Goal: Navigation & Orientation: Find specific page/section

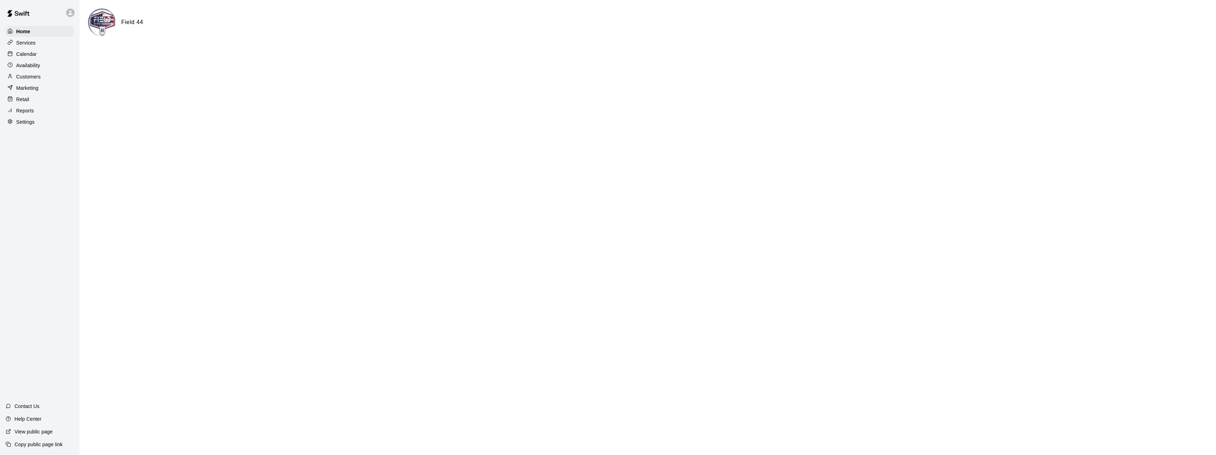
drag, startPoint x: 31, startPoint y: 52, endPoint x: 81, endPoint y: 59, distance: 49.9
click at [31, 52] on p "Calendar" at bounding box center [26, 54] width 21 height 7
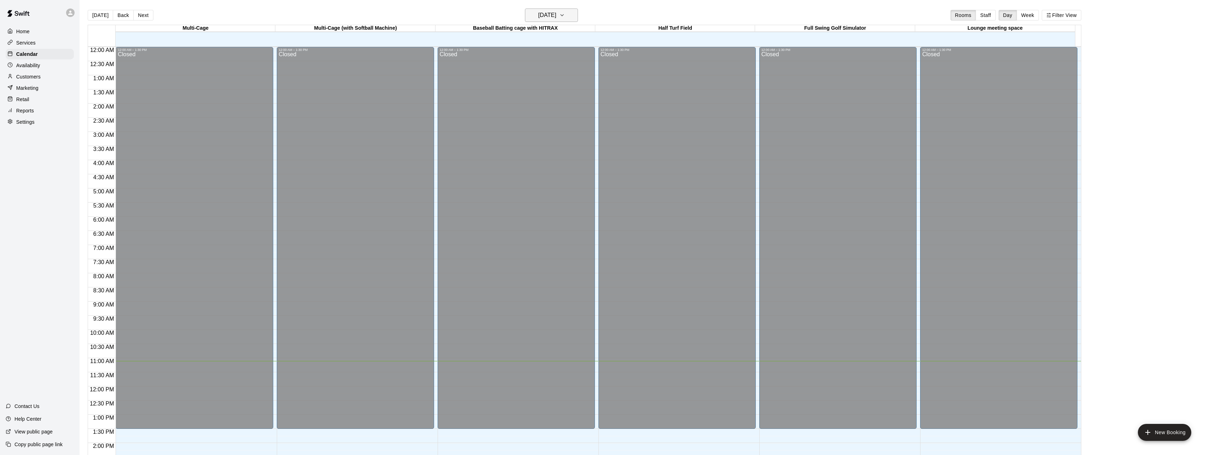
scroll to position [241, 0]
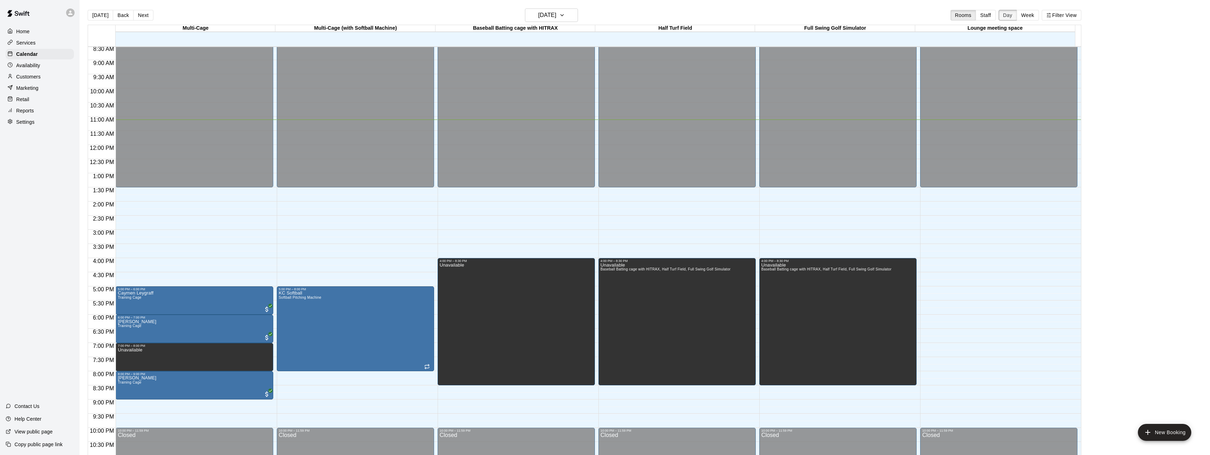
click at [1016, 18] on button "Day" at bounding box center [1008, 15] width 18 height 11
click at [576, 16] on button "[DATE]" at bounding box center [551, 14] width 53 height 13
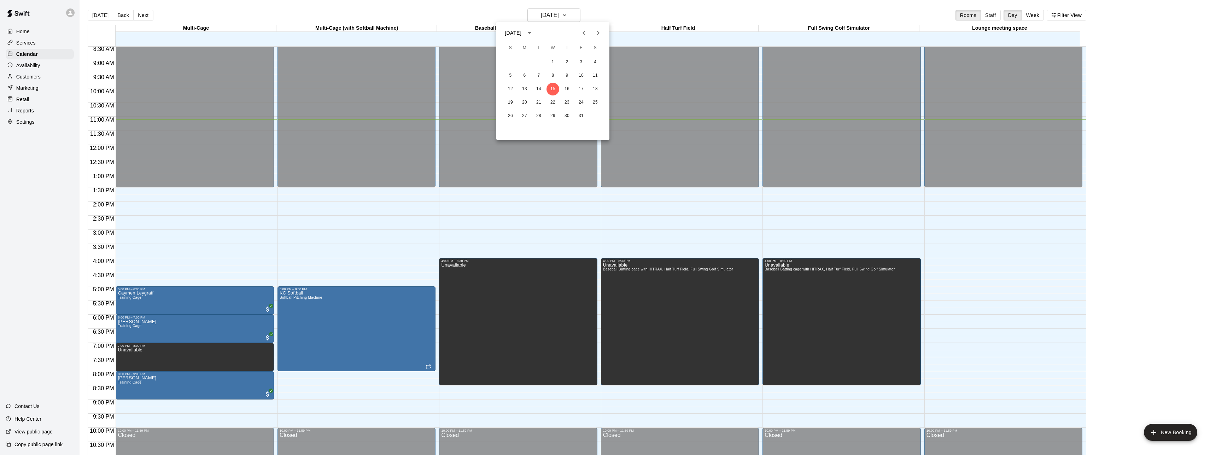
click at [603, 34] on button "Next month" at bounding box center [598, 33] width 14 height 14
click at [602, 34] on icon "Next month" at bounding box center [598, 33] width 8 height 8
click at [599, 34] on icon "Next month" at bounding box center [598, 33] width 2 height 4
click at [600, 34] on icon "Next month" at bounding box center [598, 33] width 8 height 8
click at [539, 88] on button "17" at bounding box center [538, 89] width 13 height 13
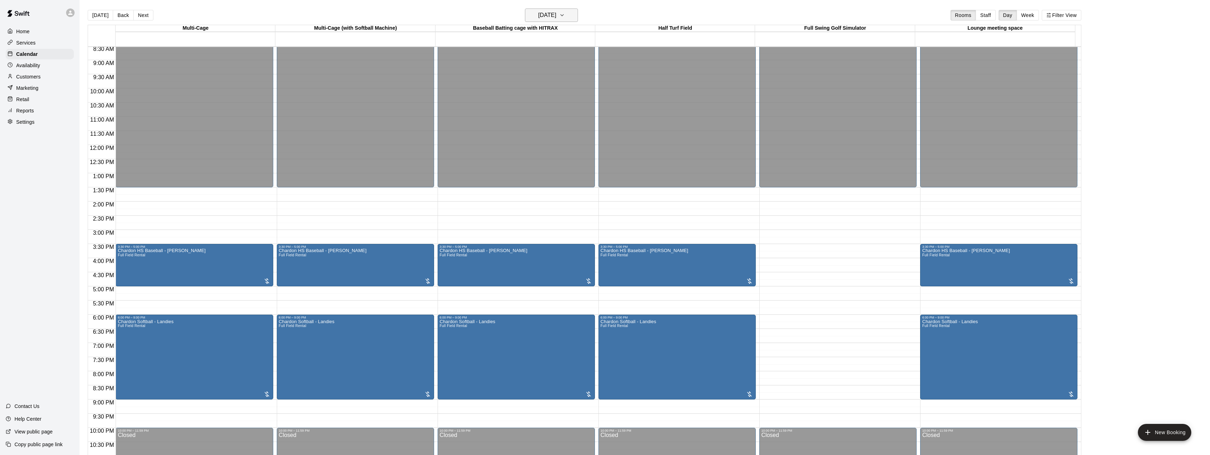
click at [571, 18] on button "[DATE]" at bounding box center [551, 14] width 53 height 13
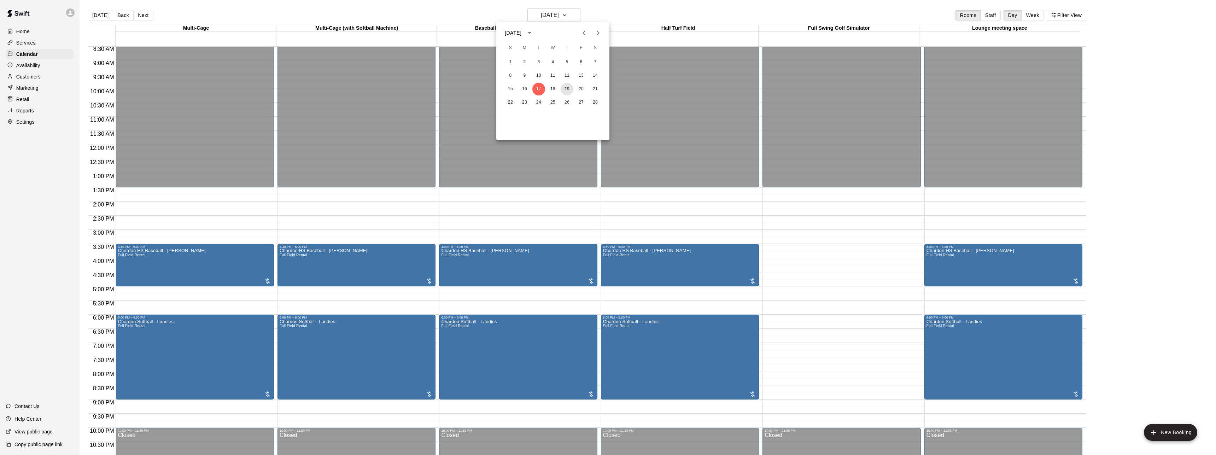
drag, startPoint x: 567, startPoint y: 88, endPoint x: 573, endPoint y: 109, distance: 22.0
click at [567, 88] on button "19" at bounding box center [567, 89] width 13 height 13
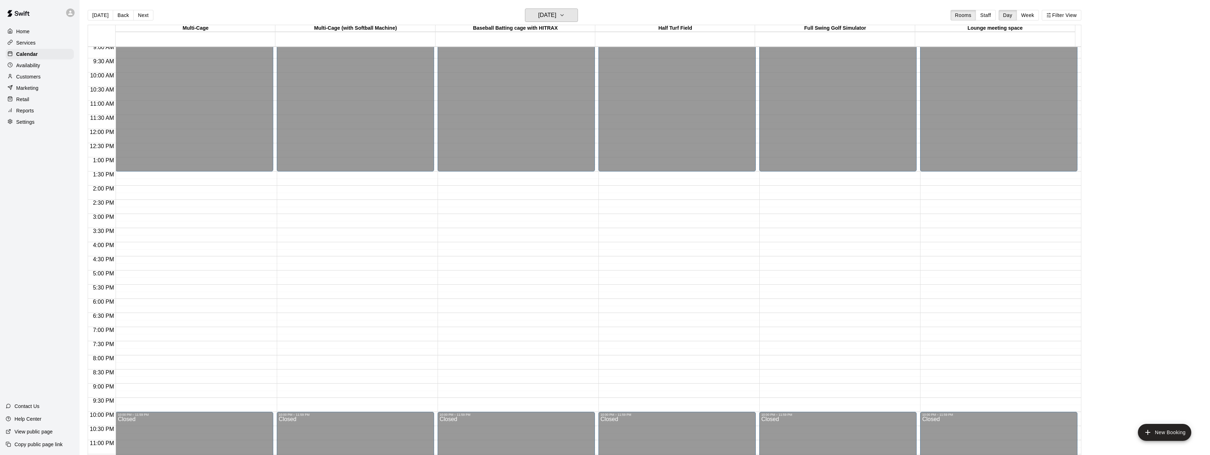
scroll to position [263, 0]
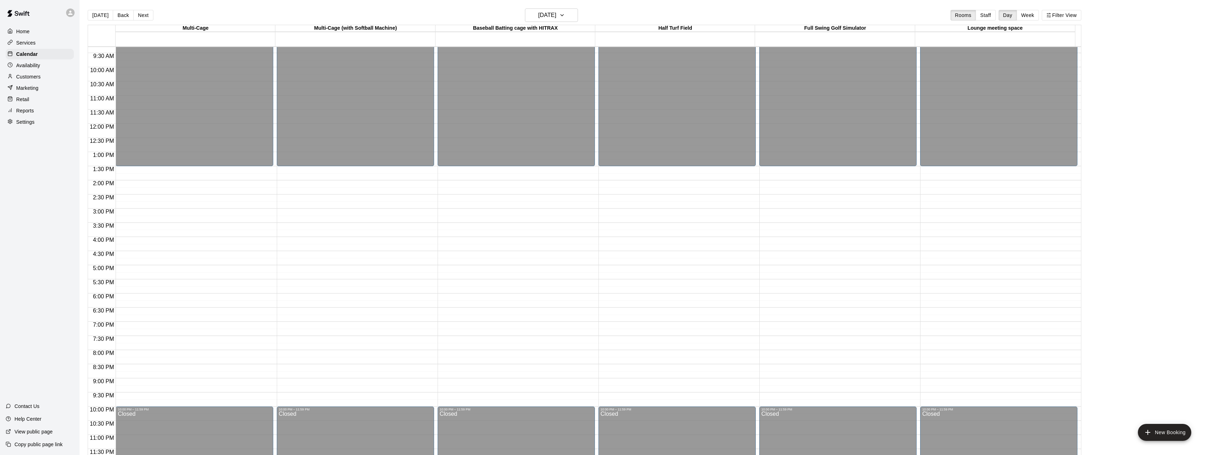
click at [28, 33] on p "Home" at bounding box center [22, 31] width 13 height 7
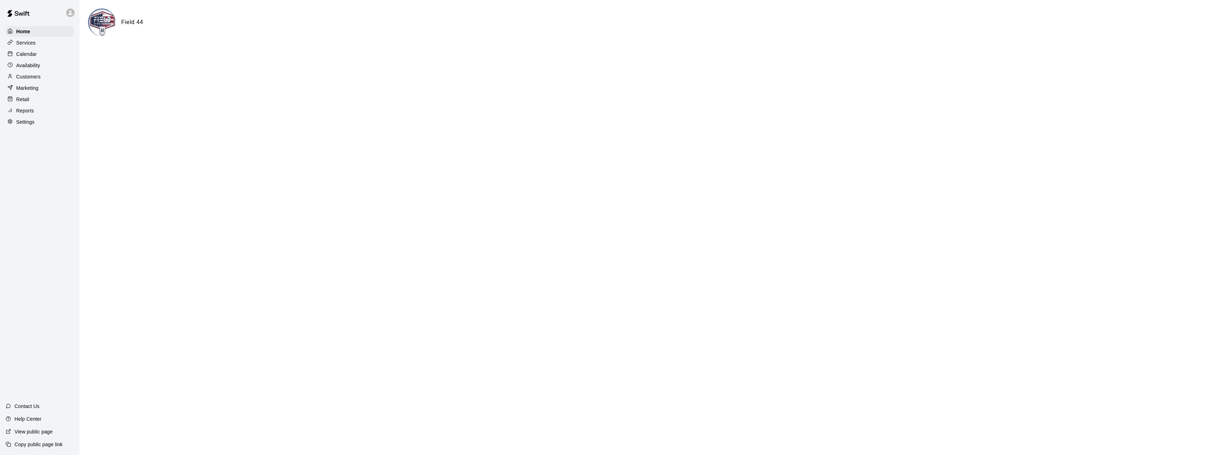
click at [28, 54] on p "Calendar" at bounding box center [26, 54] width 21 height 7
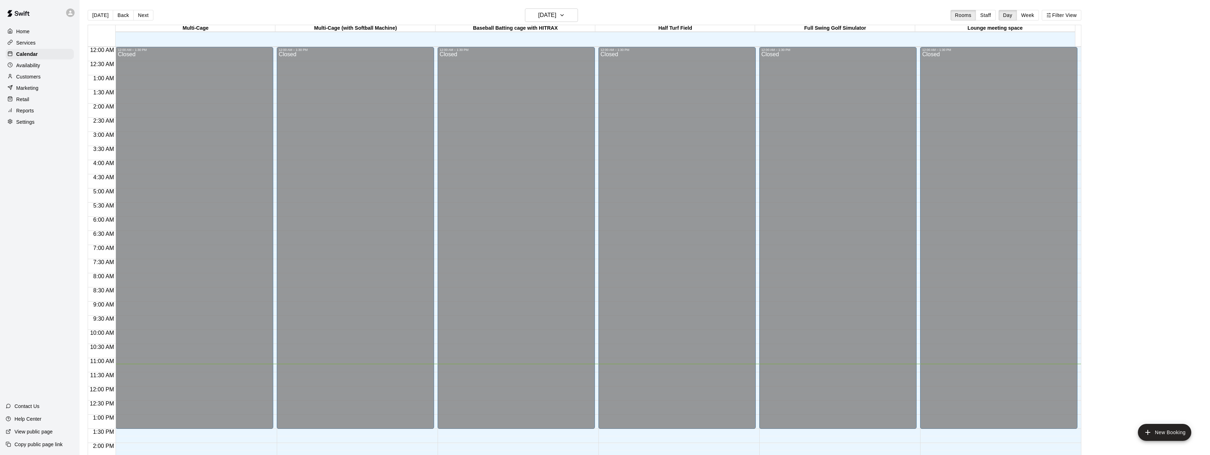
scroll to position [241, 0]
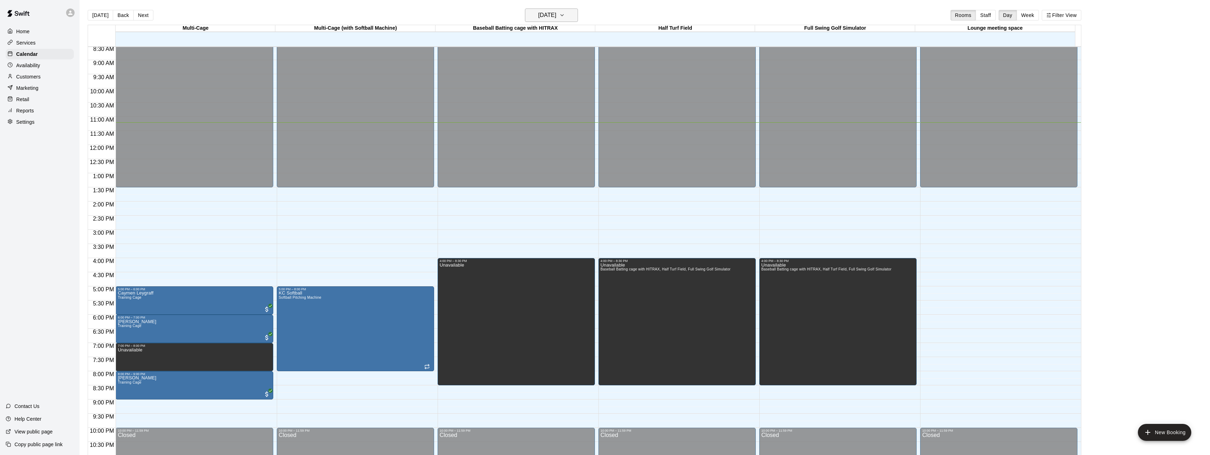
click at [574, 14] on button "[DATE]" at bounding box center [551, 14] width 53 height 13
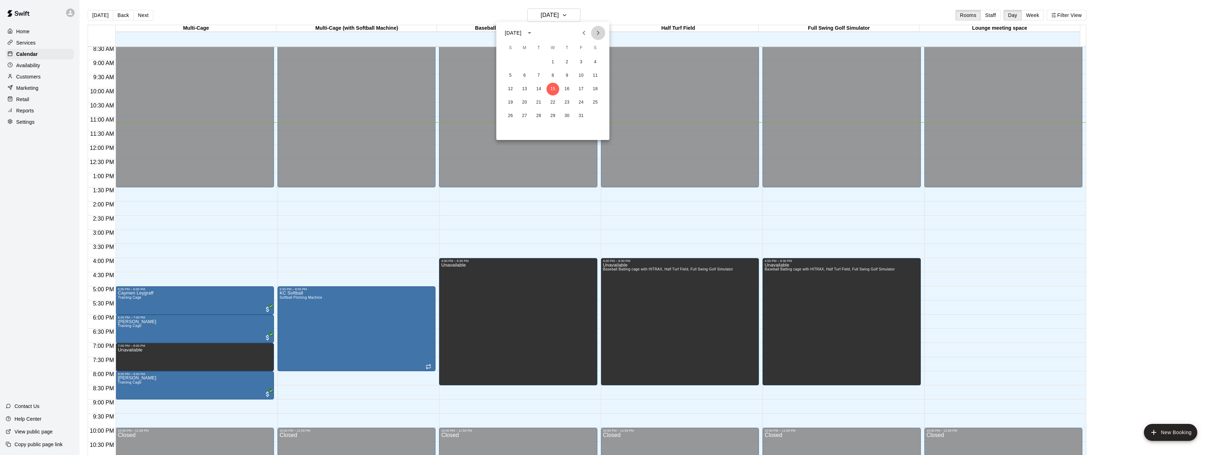
click at [596, 34] on icon "Next month" at bounding box center [598, 33] width 8 height 8
click at [582, 116] on button "28" at bounding box center [581, 116] width 13 height 13
